Goal: Find specific page/section: Find specific page/section

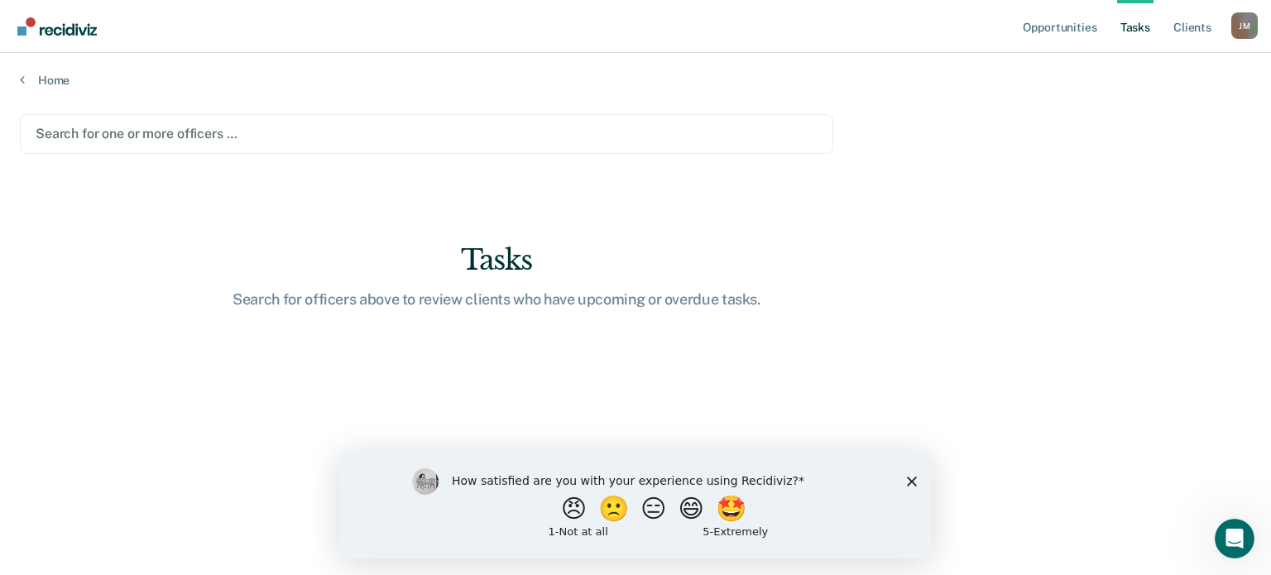
click at [176, 128] on div at bounding box center [427, 133] width 782 height 19
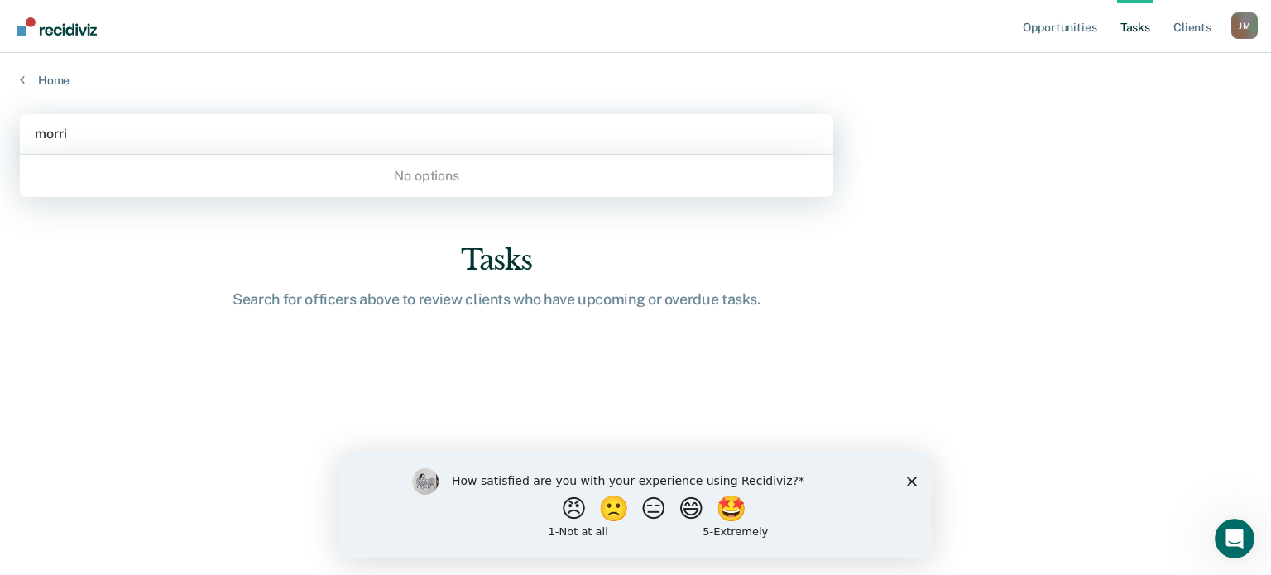
type input "morr"
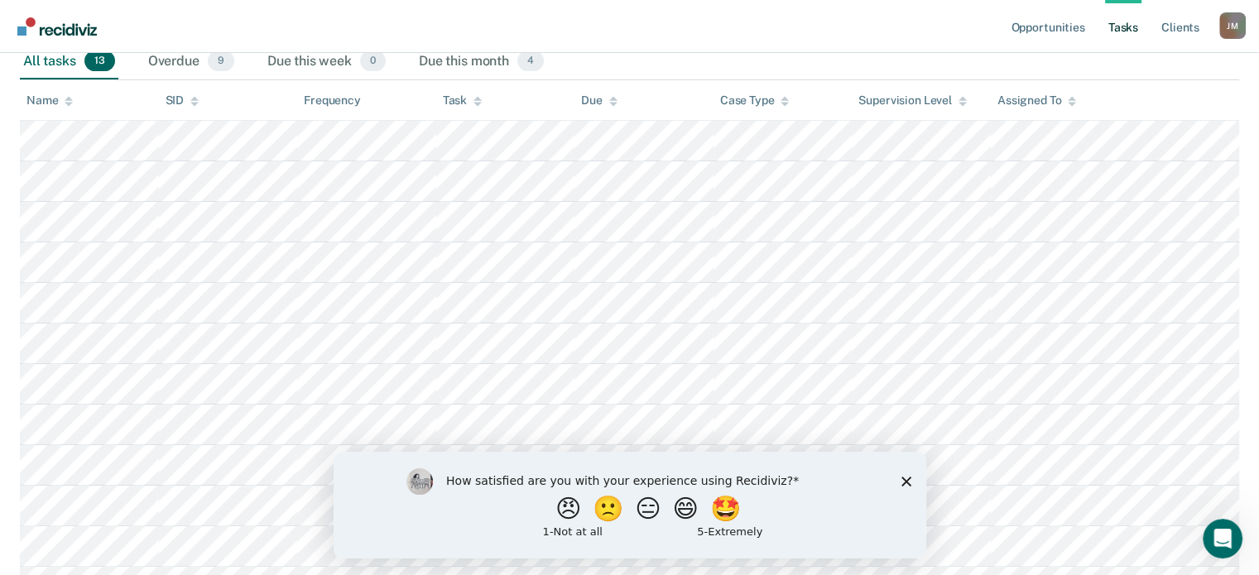
scroll to position [276, 0]
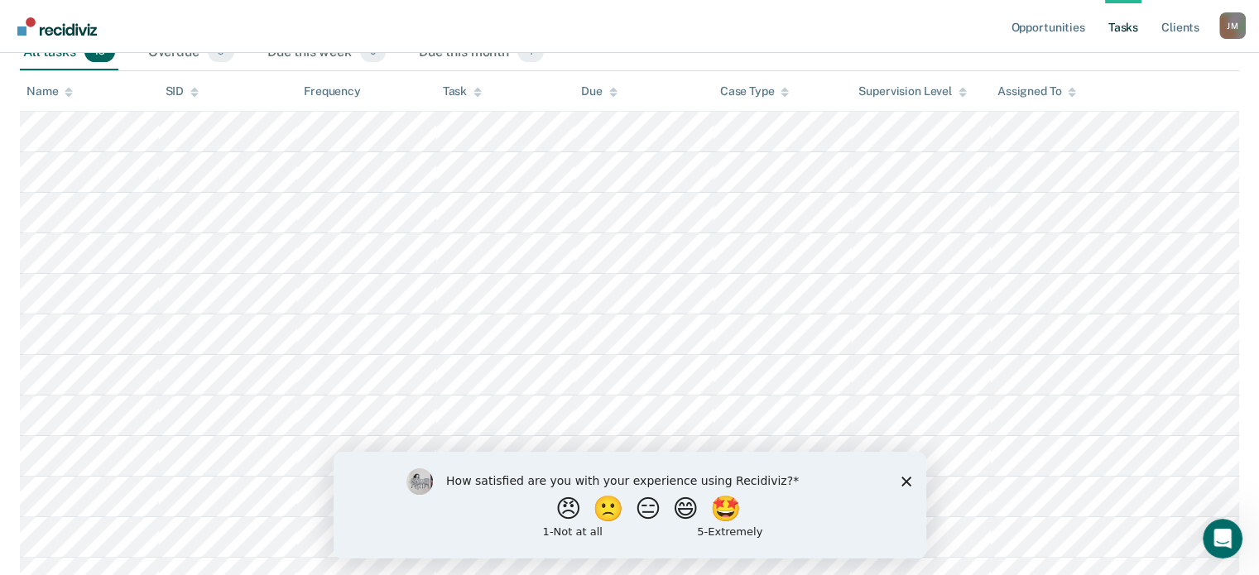
click at [456, 91] on div "Task" at bounding box center [462, 91] width 39 height 14
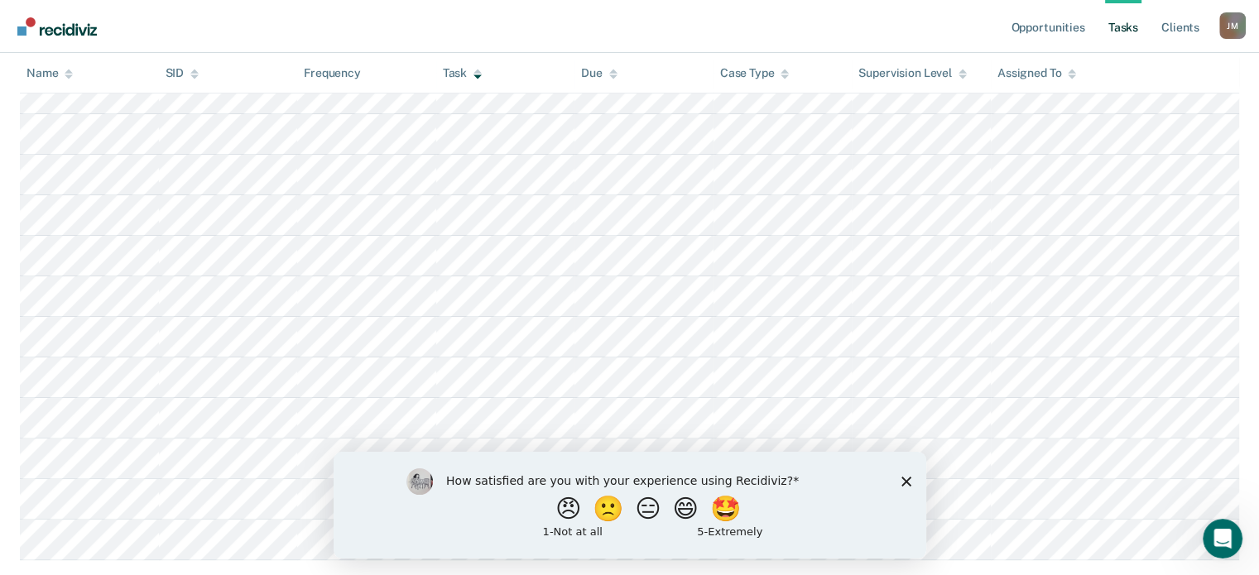
scroll to position [345, 0]
click at [905, 479] on polygon "Close survey" at bounding box center [906, 481] width 10 height 10
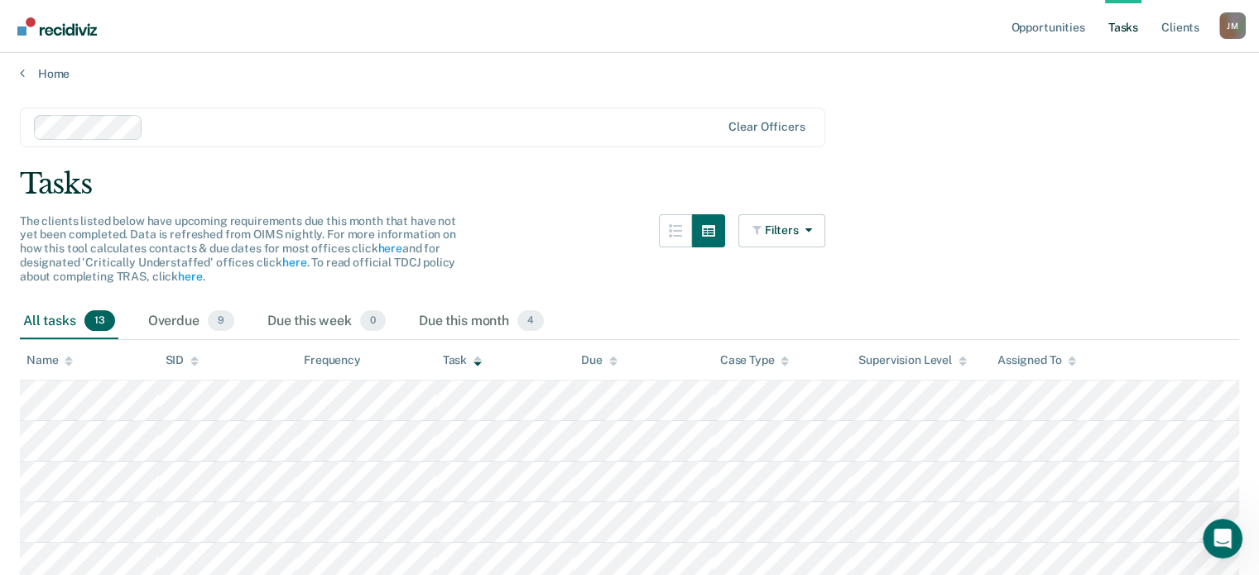
scroll to position [0, 0]
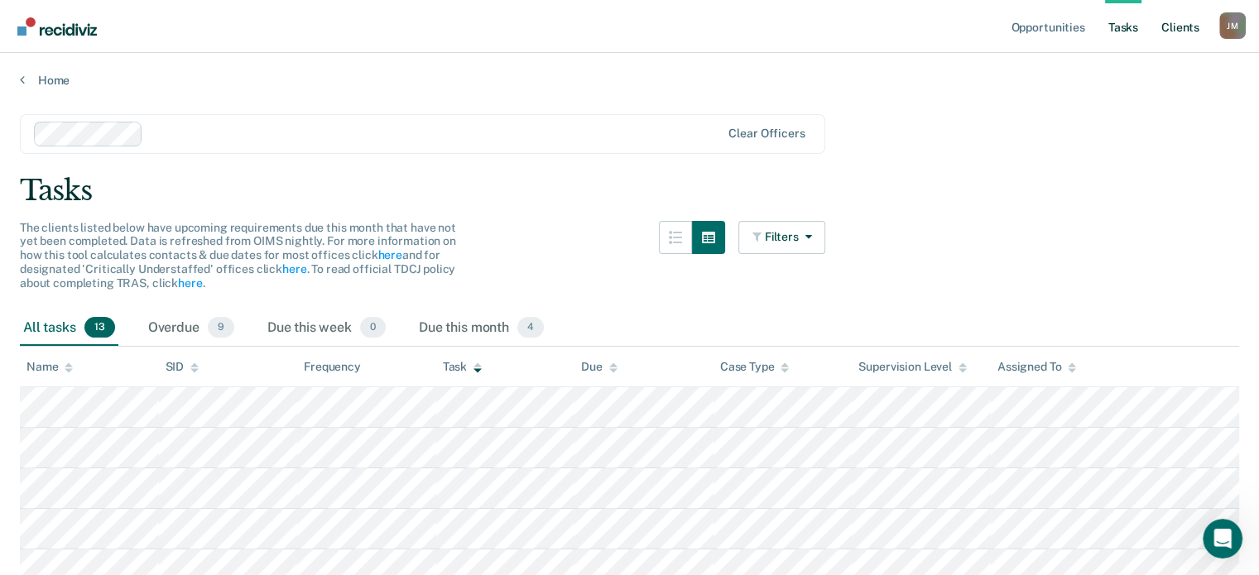
click at [1184, 26] on link "Client s" at bounding box center [1180, 26] width 45 height 53
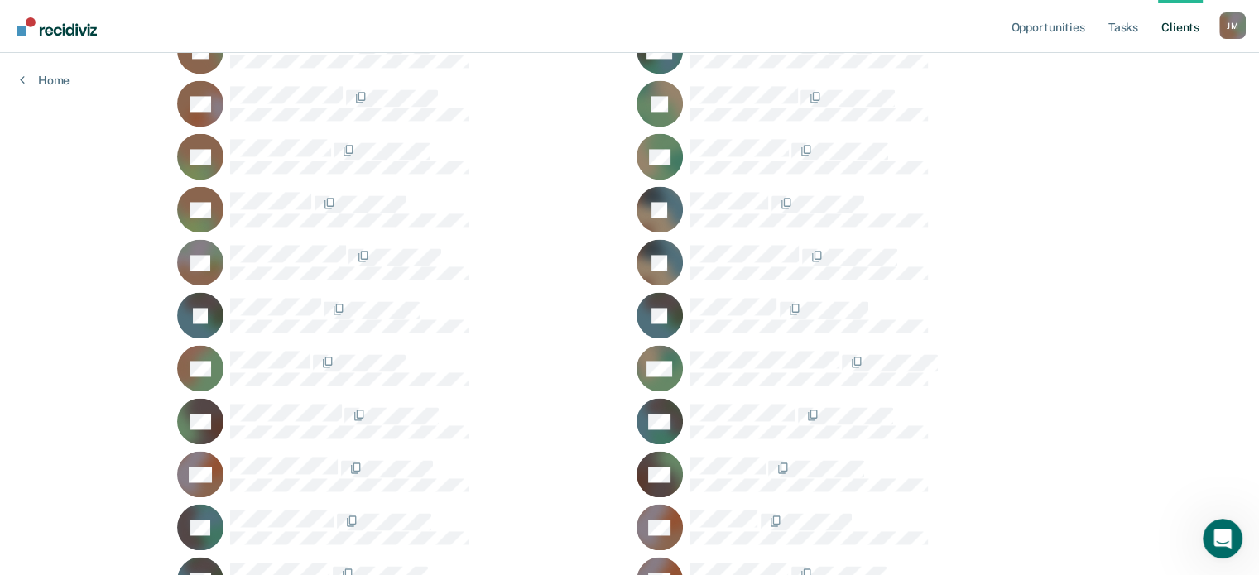
scroll to position [4763, 0]
